Goal: Information Seeking & Learning: Learn about a topic

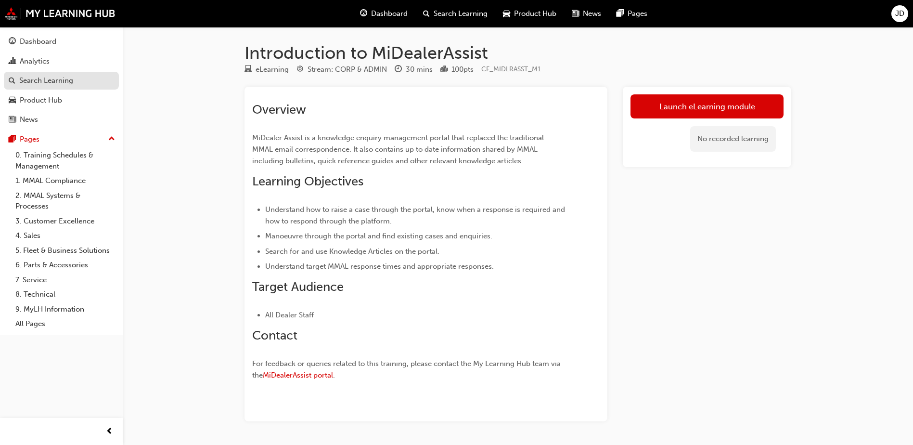
click at [46, 79] on div "Search Learning" at bounding box center [46, 80] width 54 height 11
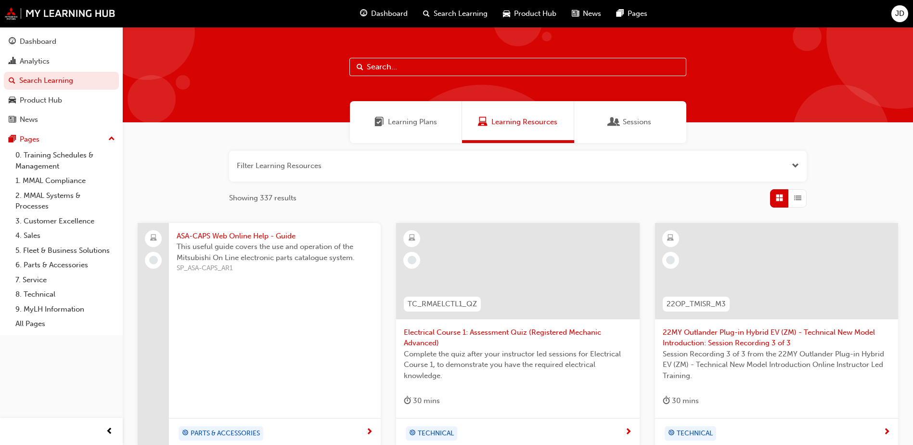
click at [346, 170] on button "button" at bounding box center [517, 166] width 577 height 31
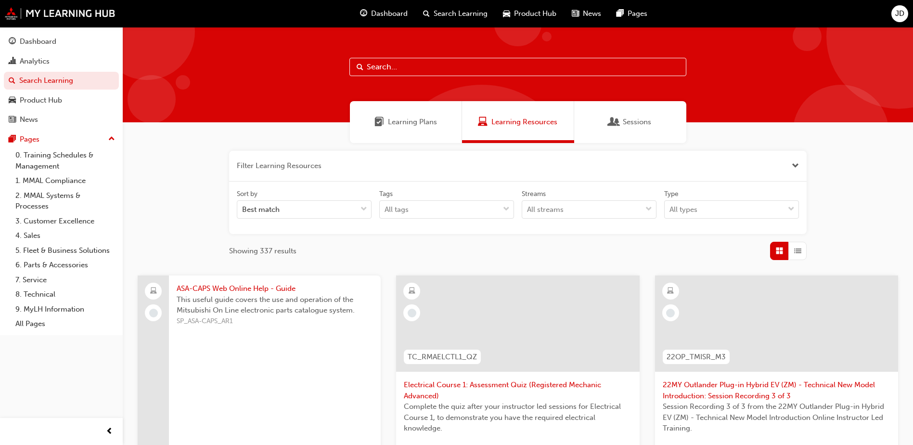
click at [393, 67] on input "text" at bounding box center [517, 67] width 337 height 18
click at [36, 57] on div "Analytics" at bounding box center [35, 61] width 30 height 11
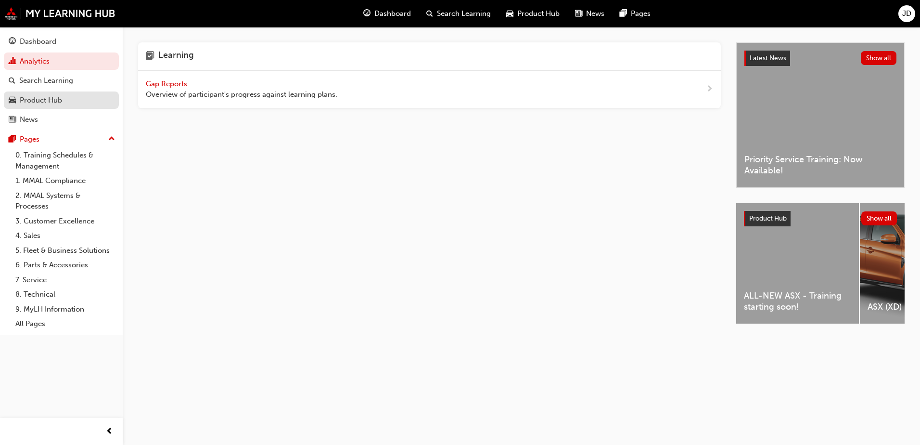
click at [39, 100] on div "Product Hub" at bounding box center [41, 100] width 42 height 11
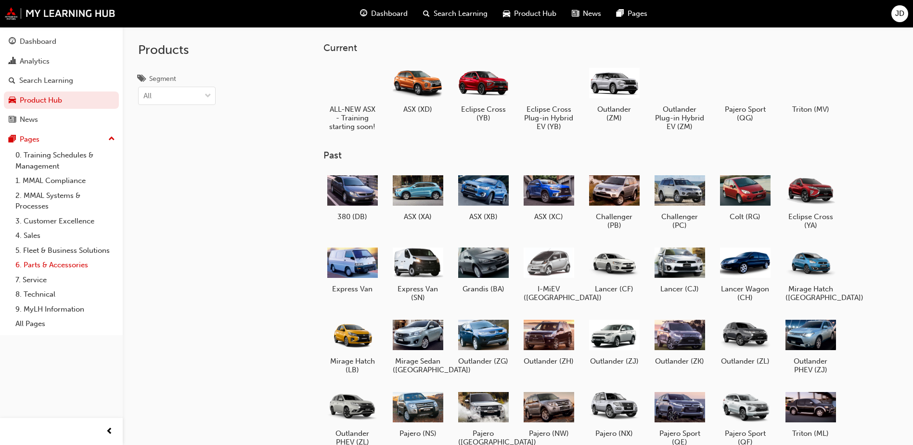
click at [55, 267] on link "6. Parts & Accessories" at bounding box center [65, 264] width 107 height 15
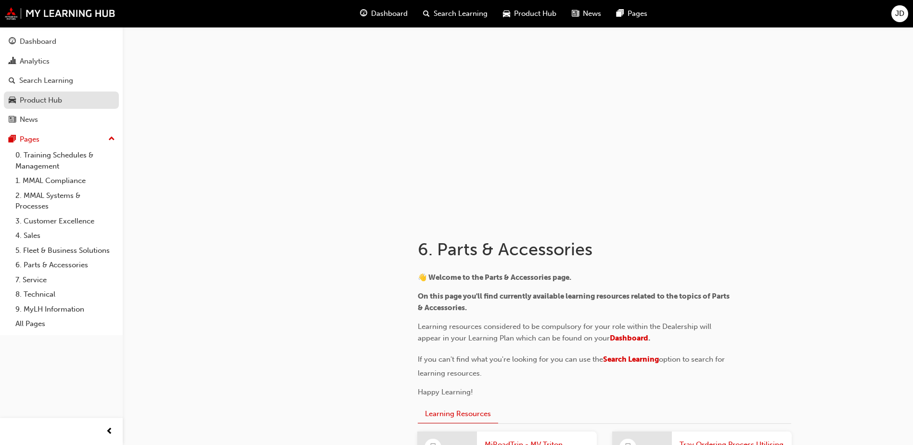
click at [43, 96] on div "Product Hub" at bounding box center [41, 100] width 42 height 11
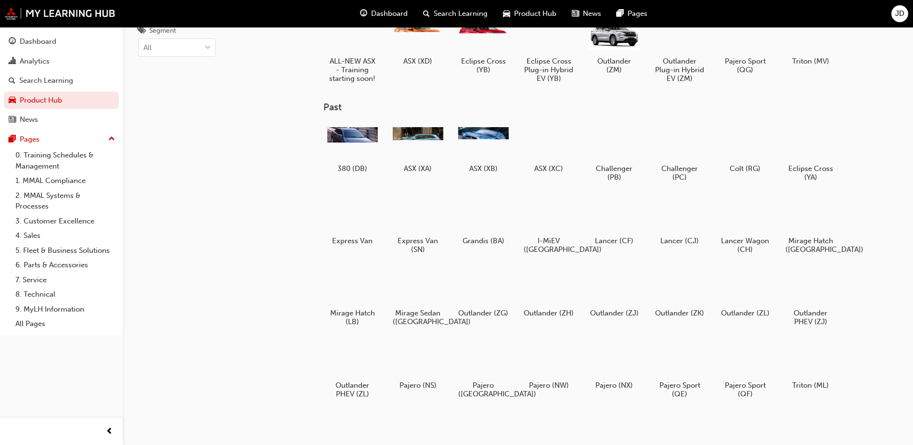
scroll to position [115, 0]
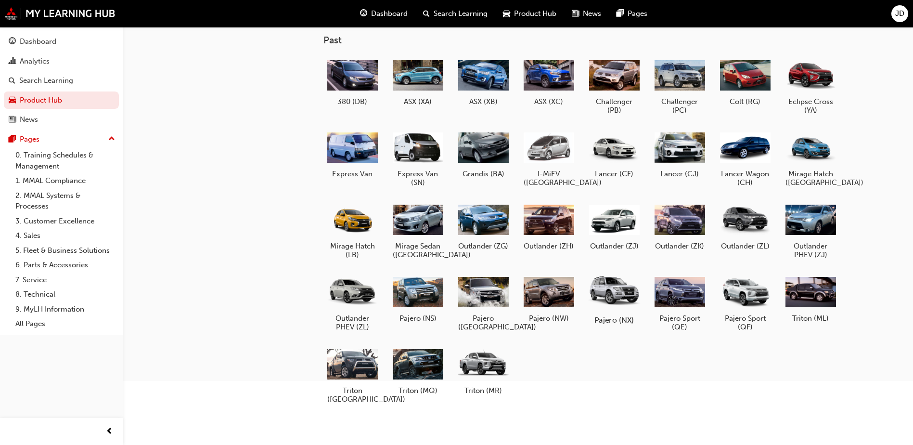
click at [614, 296] on div at bounding box center [614, 291] width 53 height 38
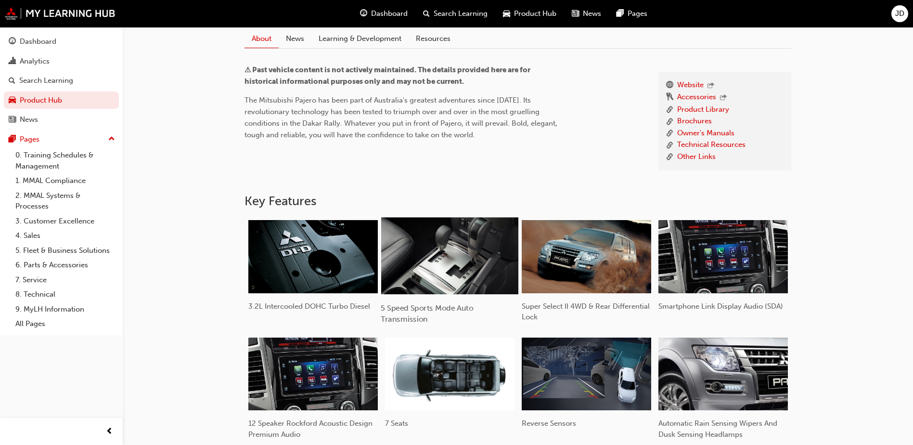
scroll to position [302, 0]
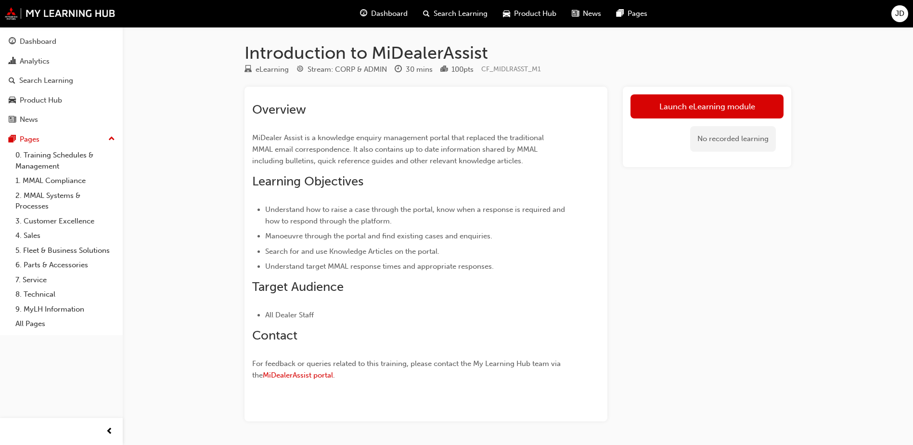
drag, startPoint x: 61, startPoint y: 267, endPoint x: 119, endPoint y: 288, distance: 61.8
click at [61, 267] on link "6. Parts & Accessories" at bounding box center [65, 264] width 107 height 15
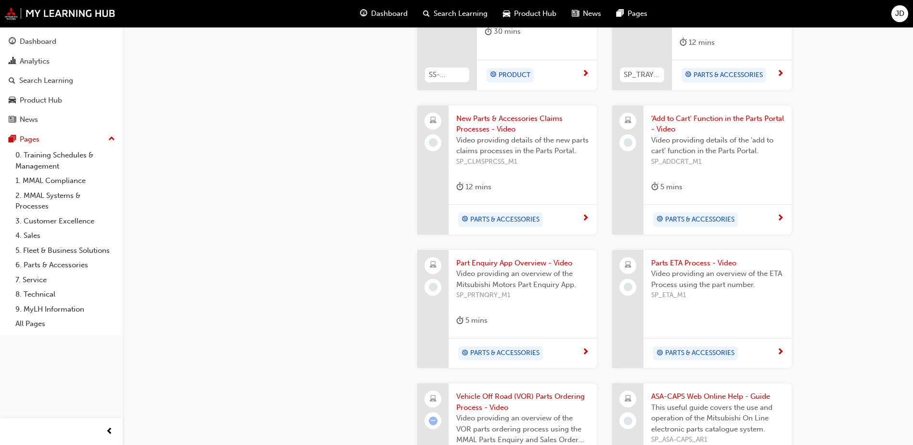
scroll to position [577, 0]
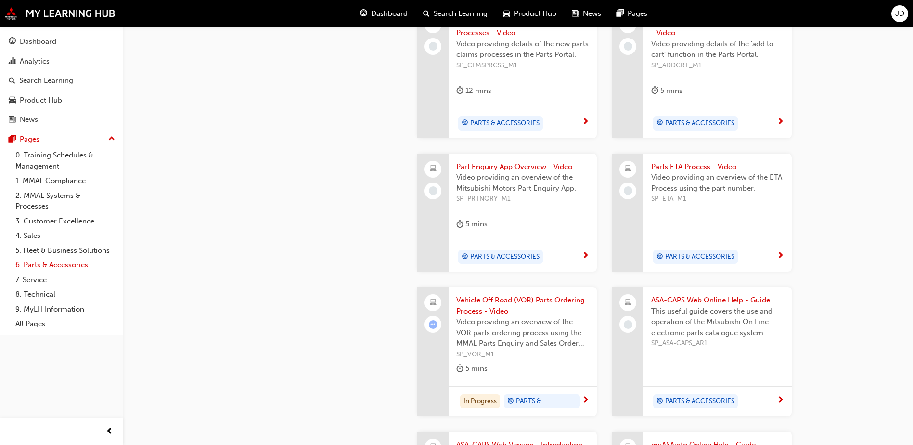
click at [66, 268] on link "6. Parts & Accessories" at bounding box center [65, 264] width 107 height 15
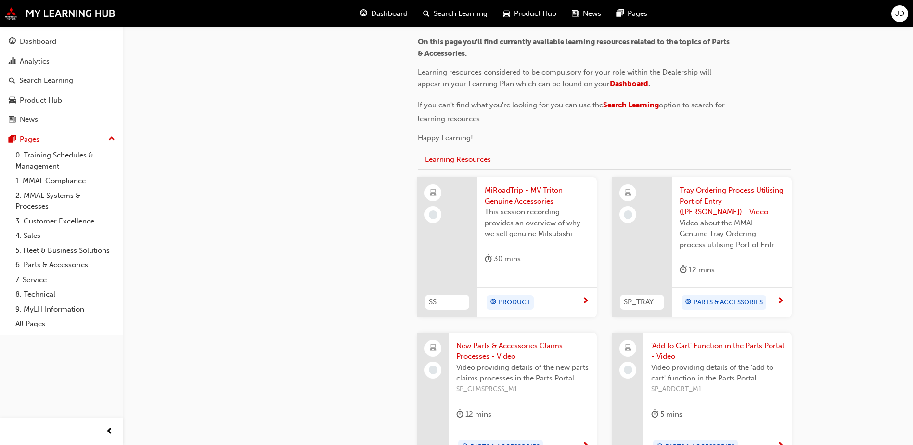
scroll to position [206, 0]
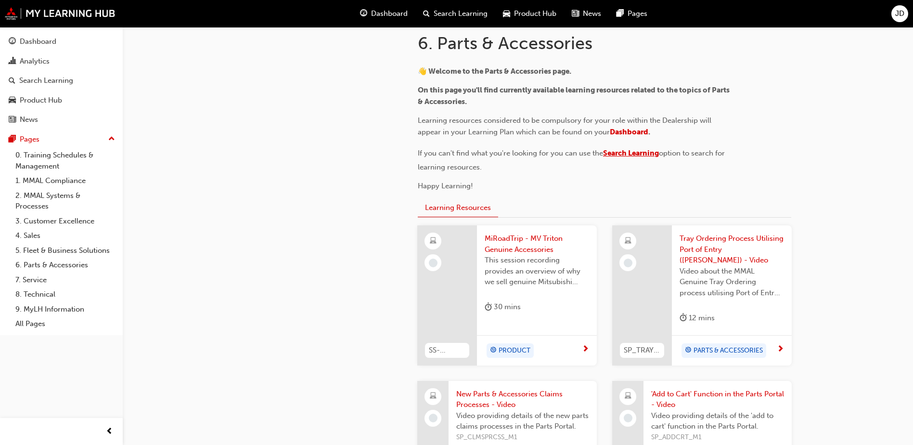
drag, startPoint x: 624, startPoint y: 153, endPoint x: 628, endPoint y: 166, distance: 13.1
click at [624, 153] on span "Search Learning" at bounding box center [631, 153] width 56 height 9
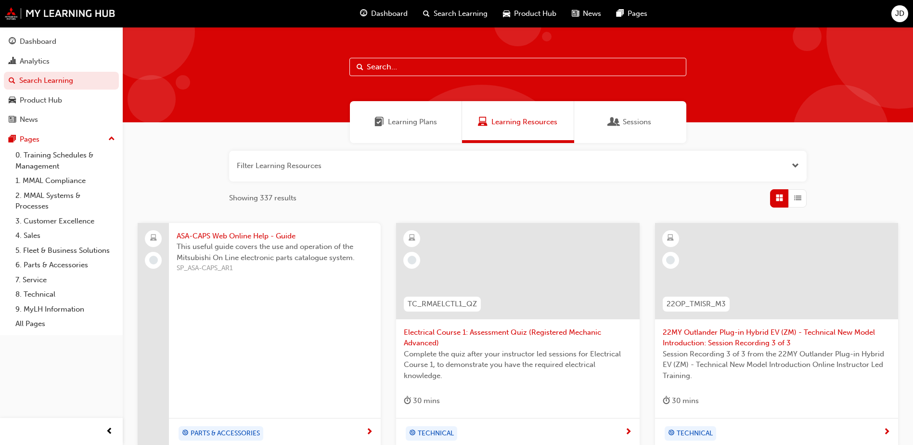
click at [450, 71] on input "text" at bounding box center [517, 67] width 337 height 18
type input "accessory"
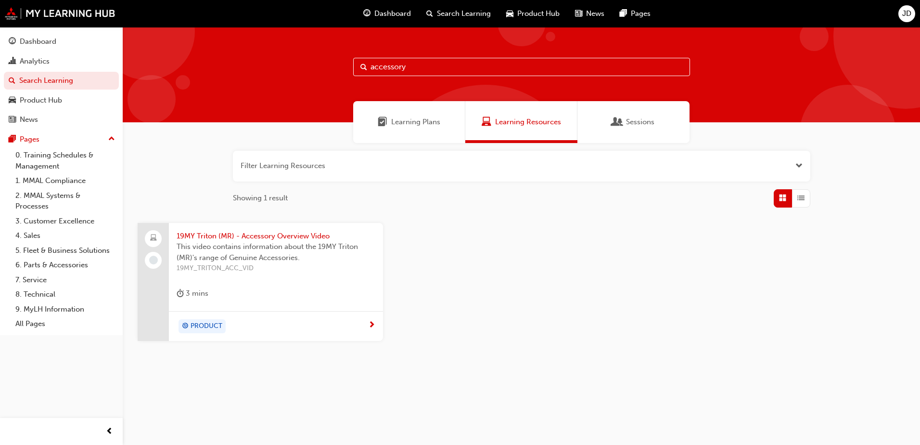
click at [372, 321] on span "next-icon" at bounding box center [371, 325] width 7 height 9
